Goal: Task Accomplishment & Management: Use online tool/utility

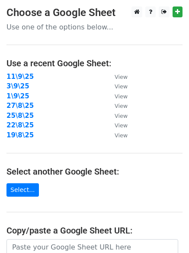
scroll to position [150, 0]
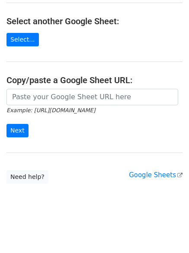
drag, startPoint x: 0, startPoint y: 0, endPoint x: 70, endPoint y: 96, distance: 118.8
click at [70, 89] on main "Choose a Google Sheet Use one of the options below... Use a recent Google Sheet…" at bounding box center [94, 19] width 189 height 327
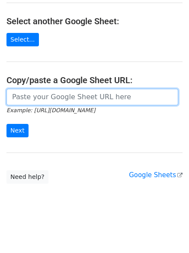
click at [53, 98] on input "url" at bounding box center [92, 97] width 172 height 16
paste input "https://docs.google.com/spreadsheets/d/1CDDO-FBMzxaFSbpj9sINnhm4Mf_5h5AFNQ-PrUM…"
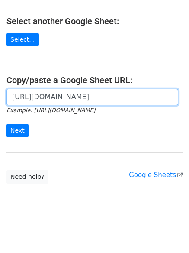
scroll to position [0, 197]
type input "https://docs.google.com/spreadsheets/d/1CDDO-FBMzxaFSbpj9sINnhm4Mf_5h5AFNQ-PrUM…"
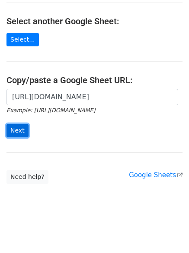
click at [13, 128] on input "Next" at bounding box center [17, 130] width 22 height 13
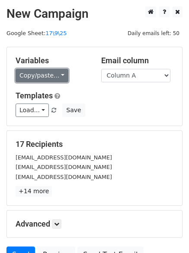
click at [45, 81] on link "Copy/paste..." at bounding box center [42, 75] width 53 height 13
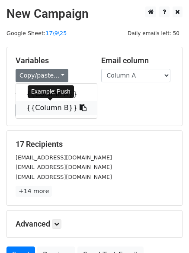
click at [43, 103] on link "{{Column B}}" at bounding box center [56, 108] width 81 height 14
